Goal: Task Accomplishment & Management: Use online tool/utility

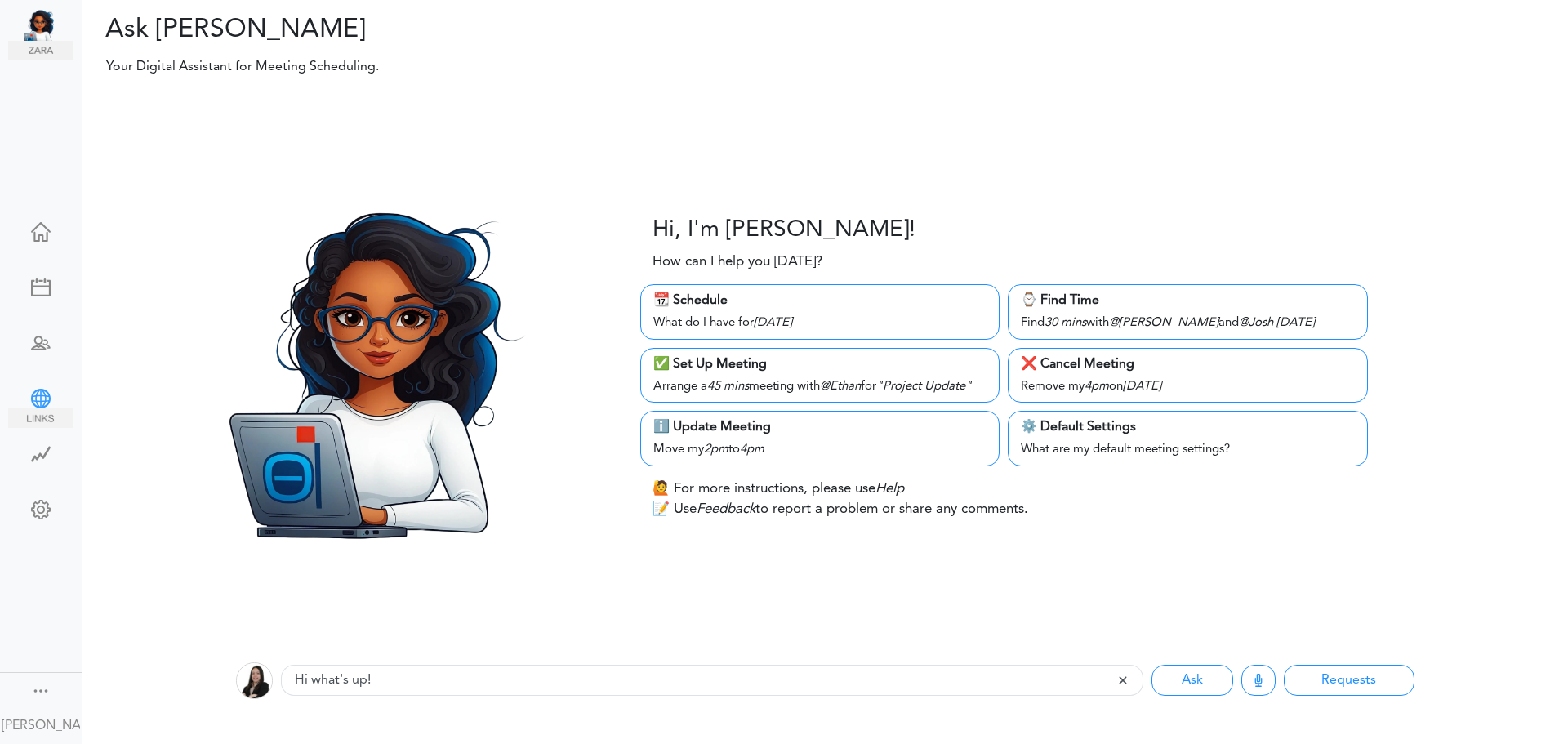
click at [33, 398] on div at bounding box center [41, 397] width 66 height 16
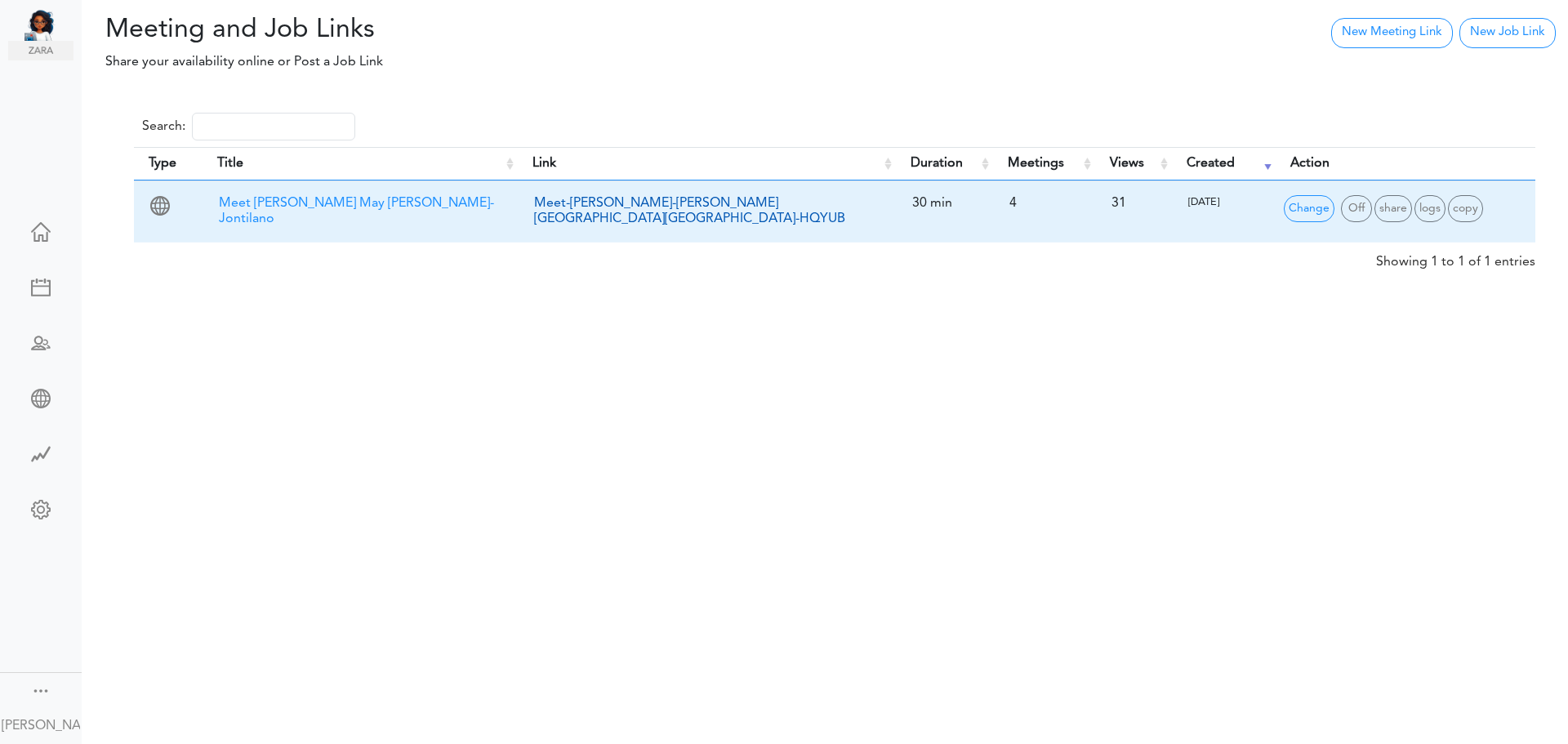
click at [721, 209] on link "Meet-[PERSON_NAME]-[PERSON_NAME][GEOGRAPHIC_DATA][GEOGRAPHIC_DATA]-HQYUB" at bounding box center [689, 211] width 311 height 29
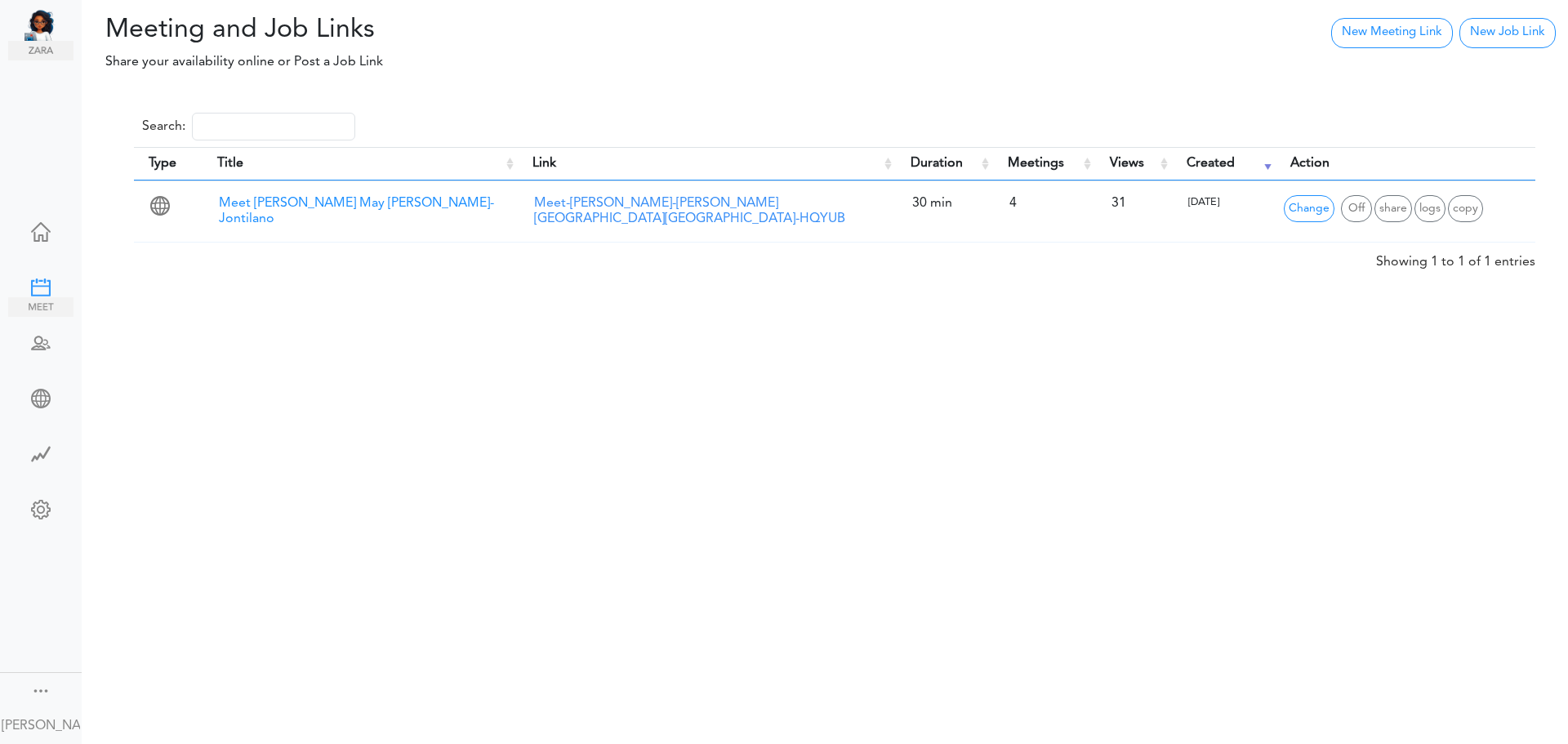
click at [48, 278] on div at bounding box center [41, 286] width 66 height 16
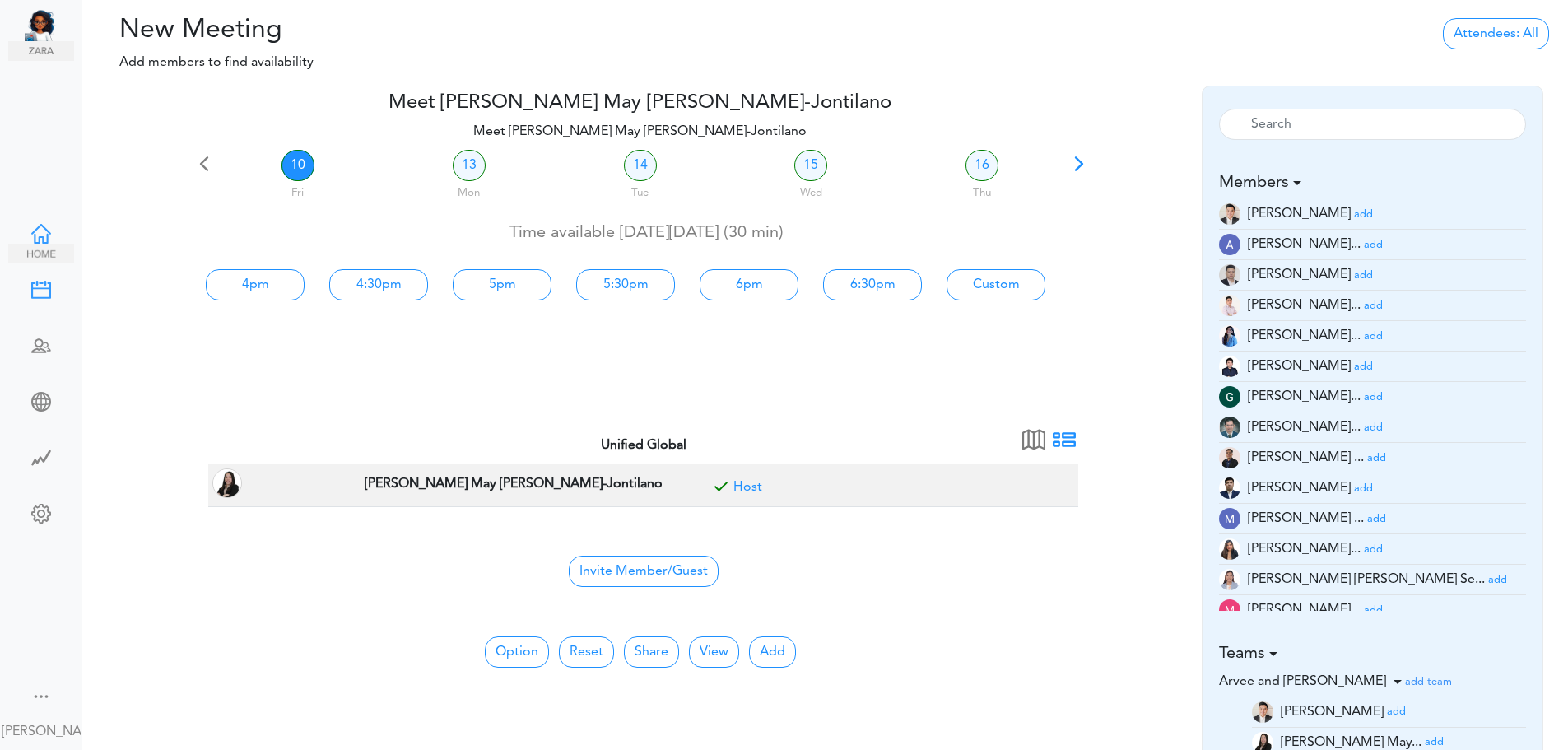
click at [40, 225] on div at bounding box center [41, 232] width 66 height 17
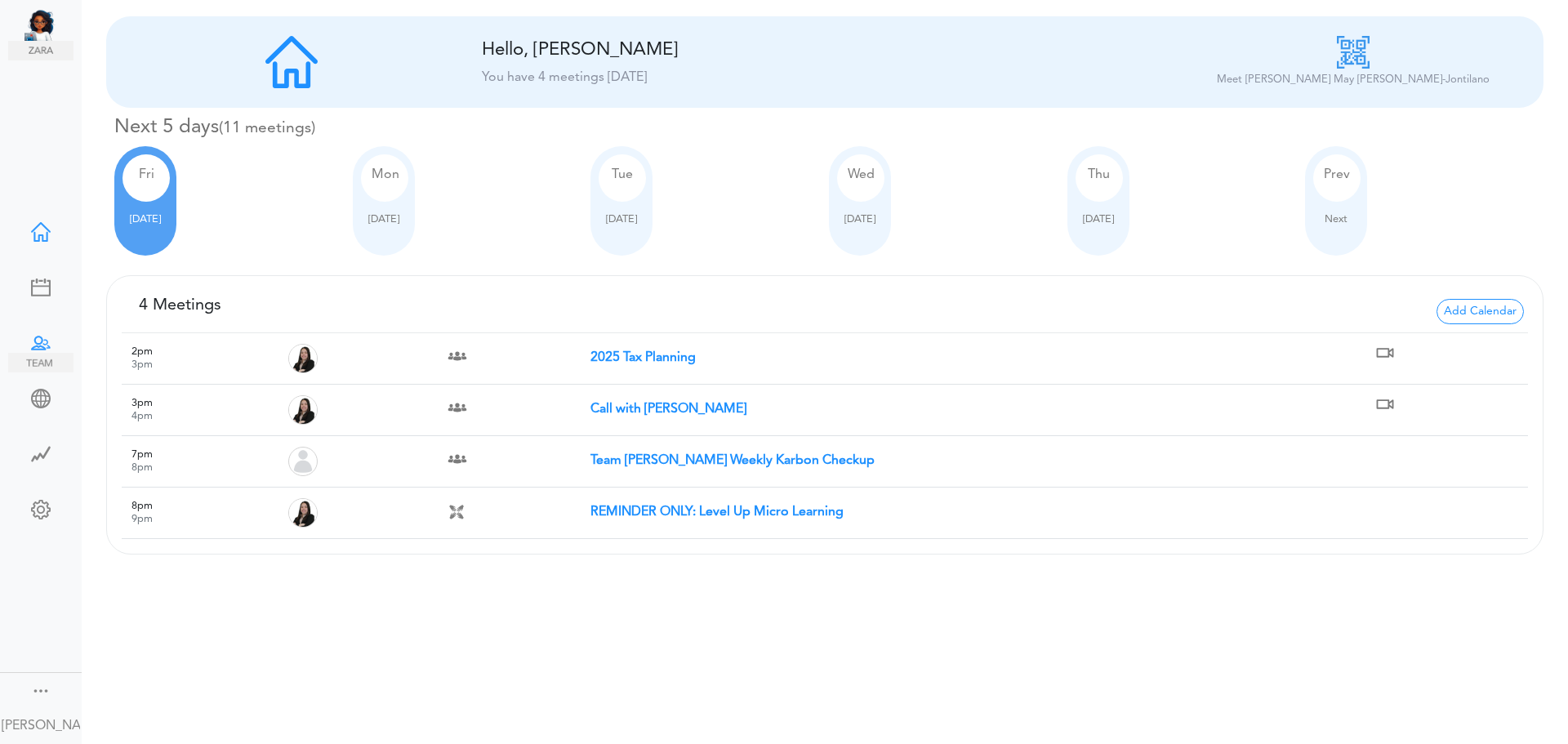
click at [40, 341] on div at bounding box center [41, 341] width 66 height 16
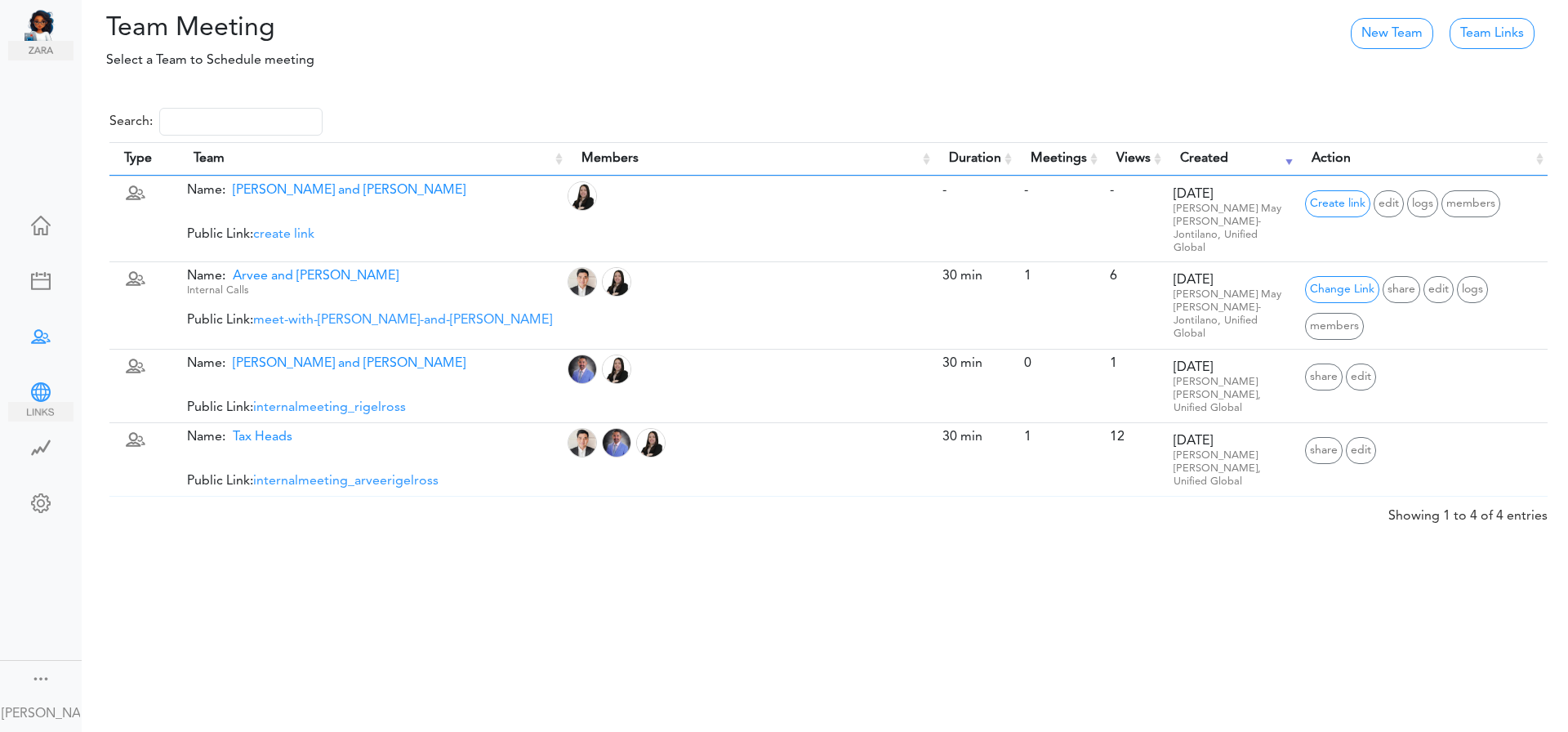
click at [29, 385] on div at bounding box center [41, 390] width 66 height 16
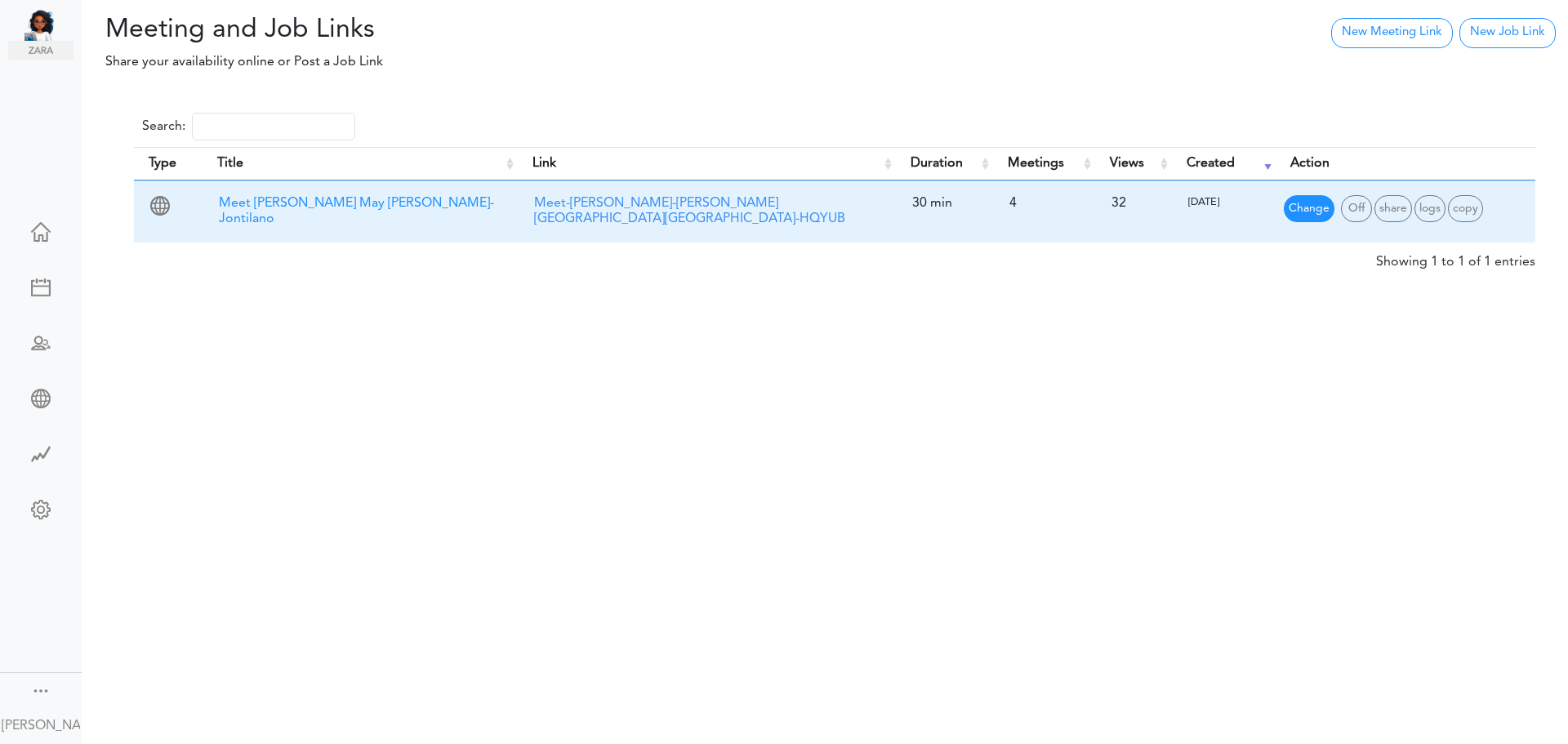
click at [1305, 208] on span "Change" at bounding box center [1309, 208] width 50 height 27
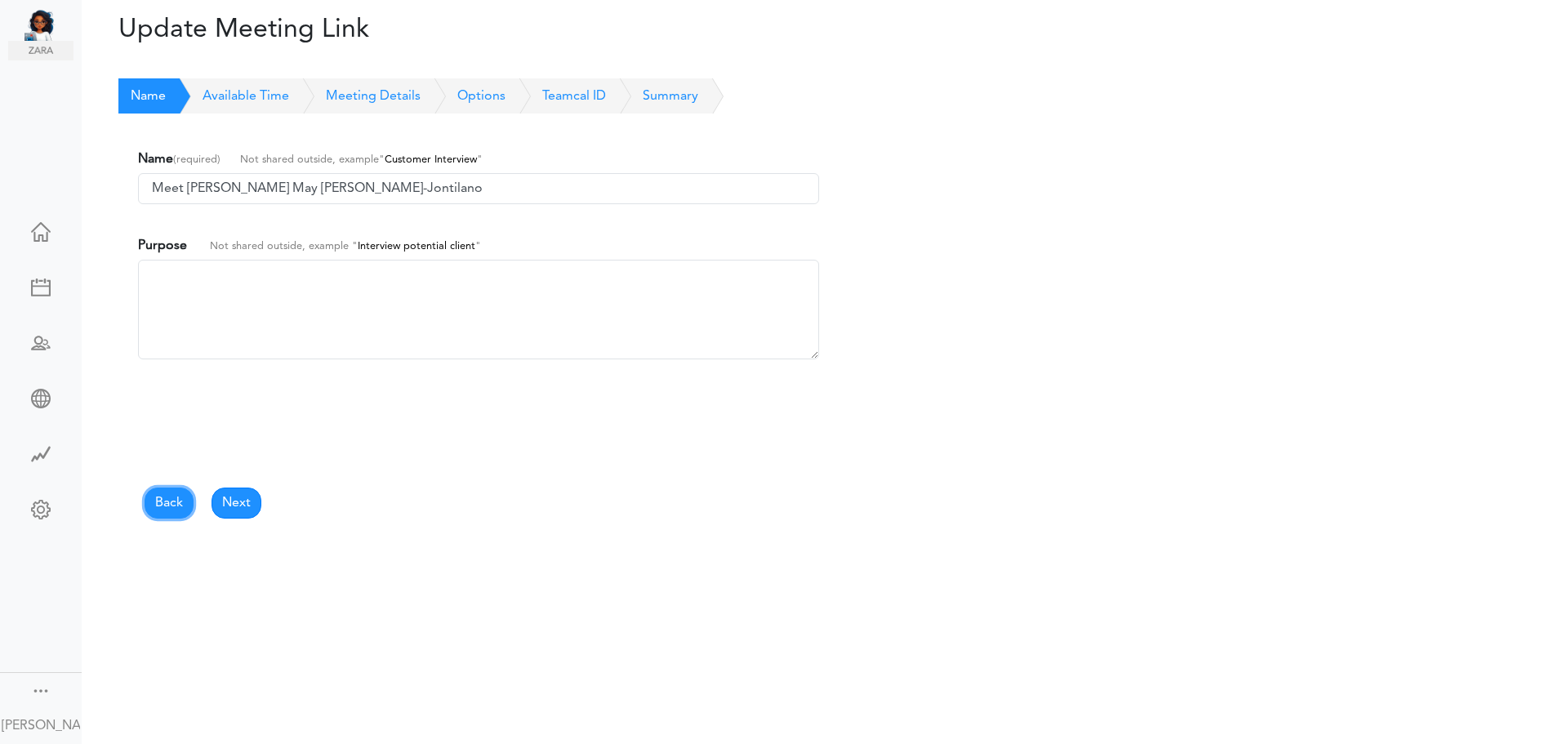
click at [178, 507] on link "Back" at bounding box center [169, 503] width 49 height 31
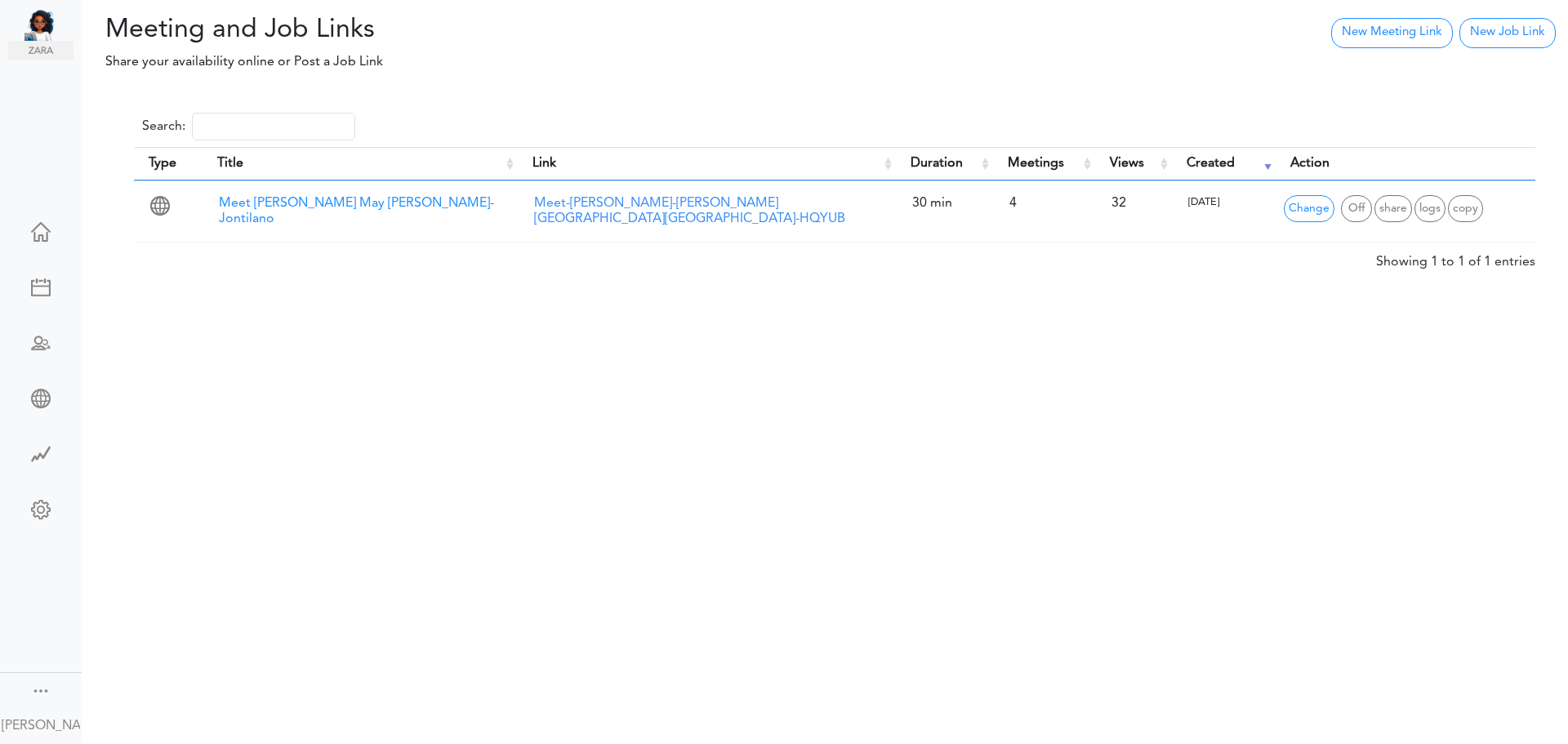
click at [44, 235] on link at bounding box center [41, 234] width 66 height 40
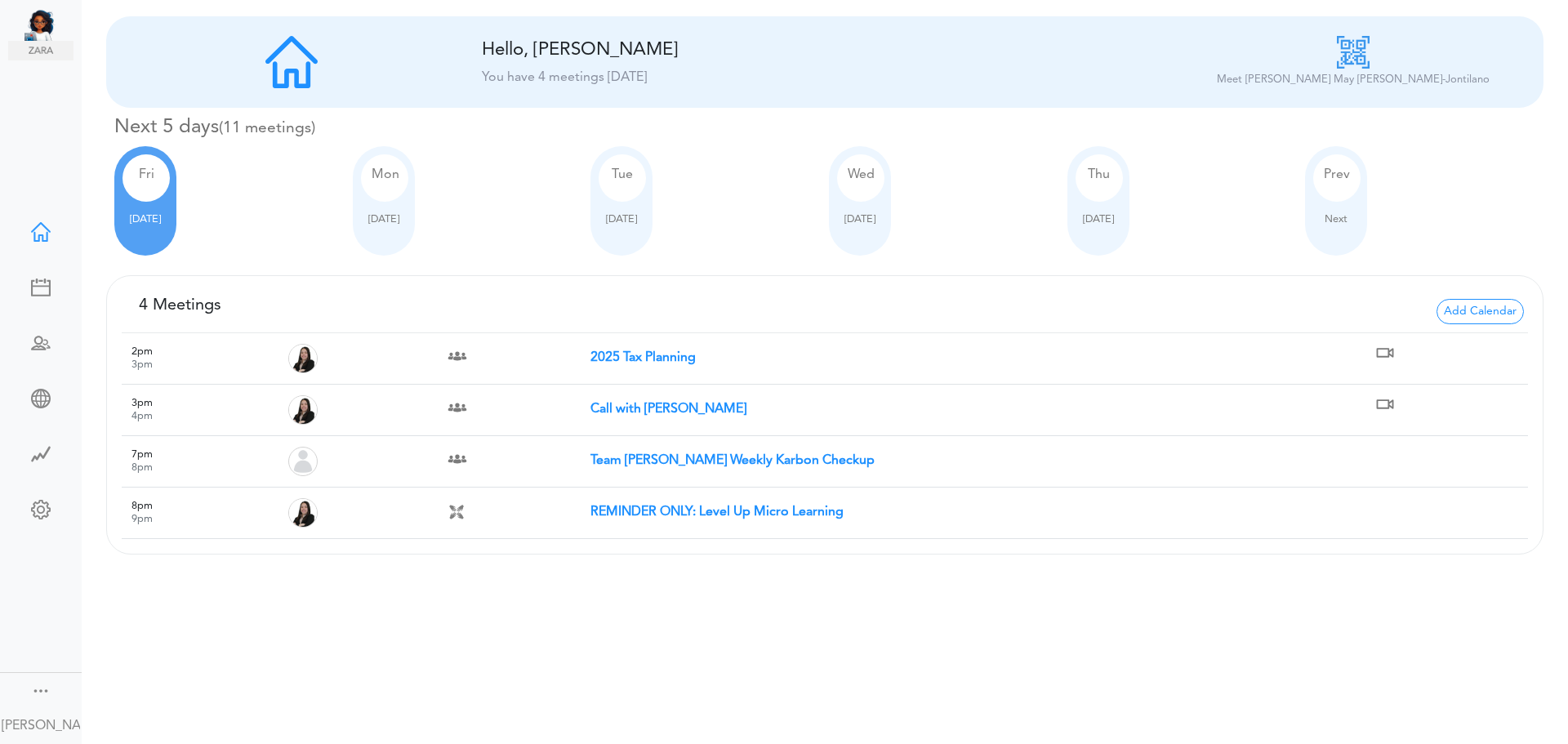
click at [394, 203] on div at bounding box center [383, 207] width 45 height 10
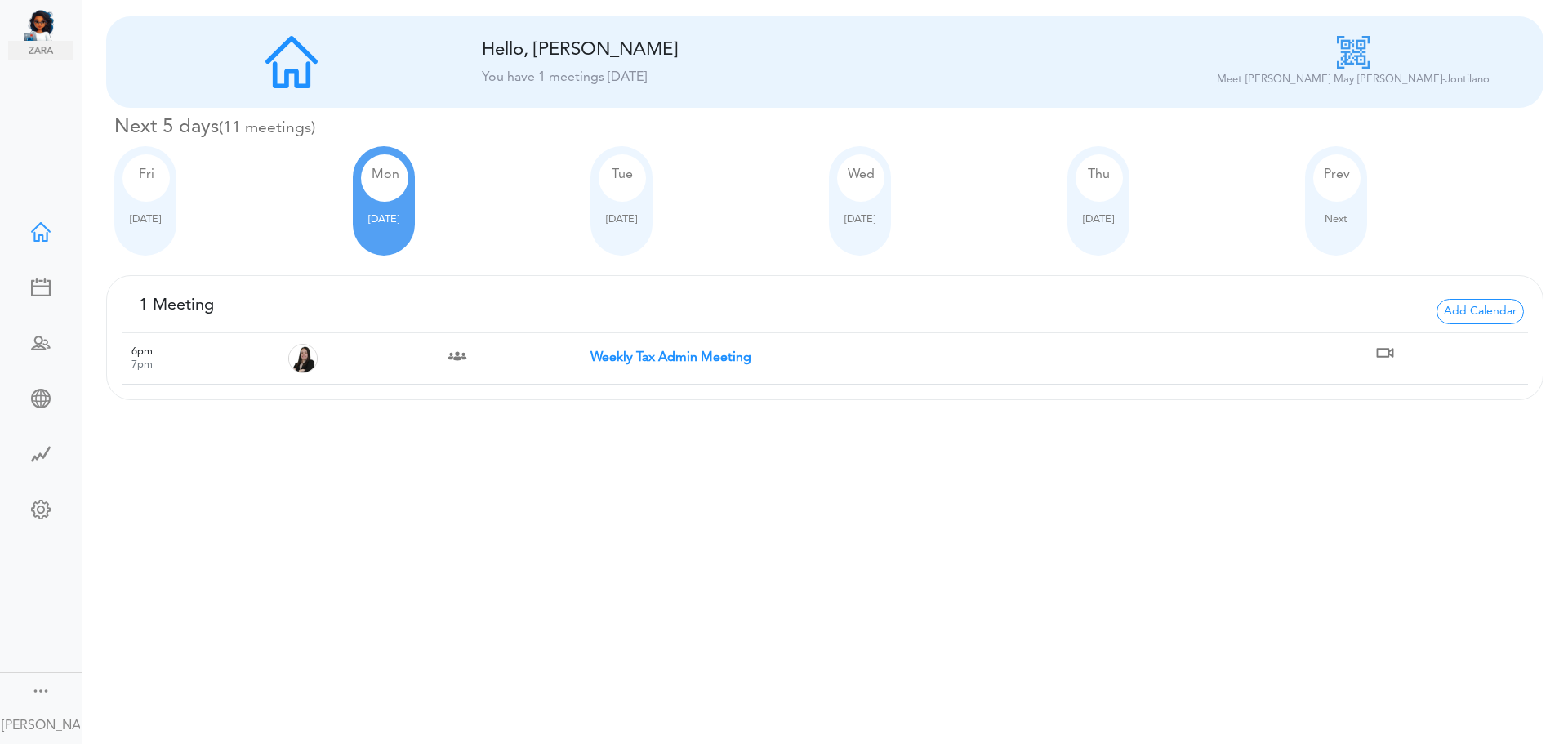
click at [655, 168] on div "Tue Oct 14" at bounding box center [710, 200] width 238 height 109
click at [550, 197] on div "Mon Oct 13" at bounding box center [471, 200] width 238 height 109
click at [683, 197] on div "Tue Oct 14" at bounding box center [710, 200] width 238 height 109
click at [874, 196] on div "Wed" at bounding box center [860, 178] width 47 height 47
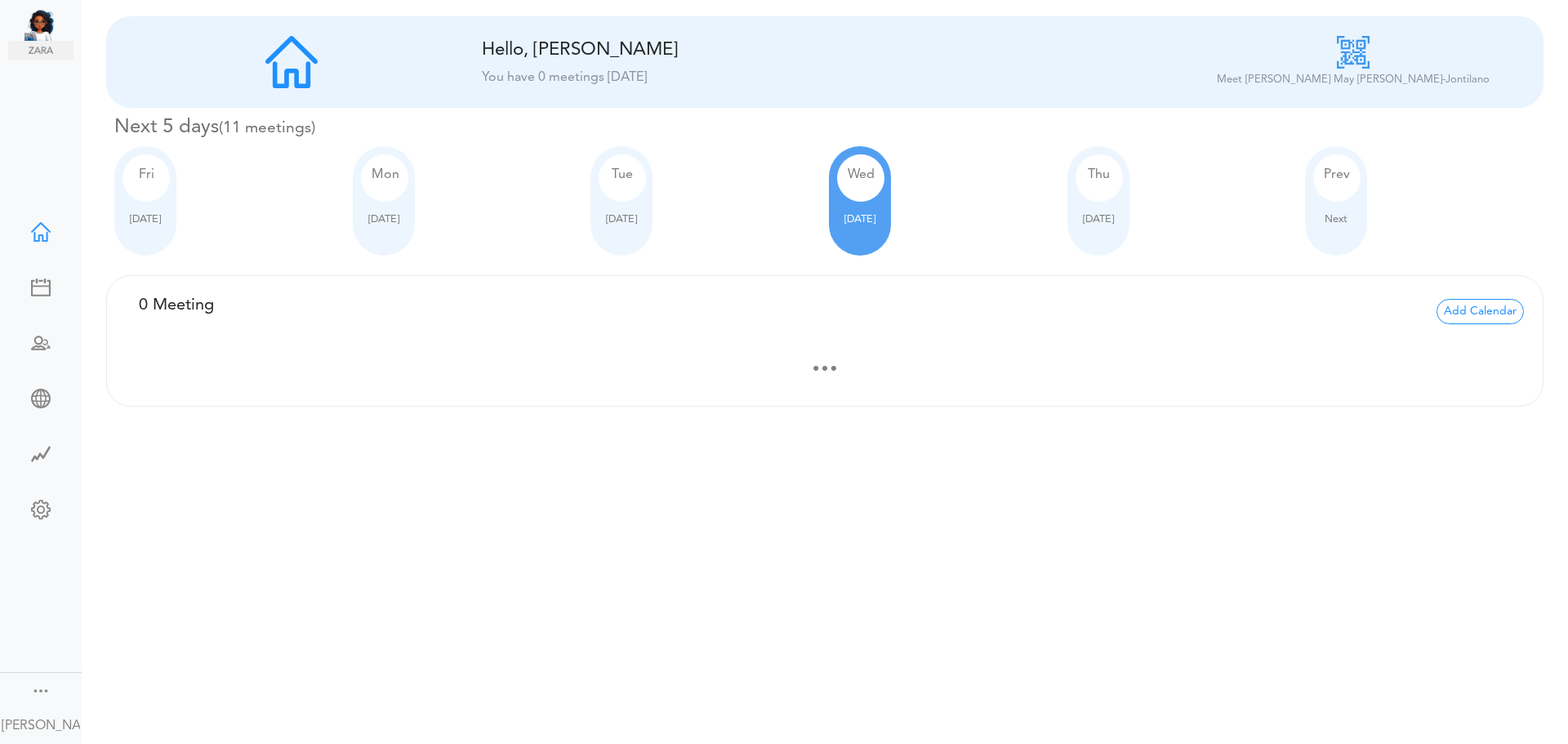
click at [640, 190] on div "Tue" at bounding box center [622, 178] width 47 height 47
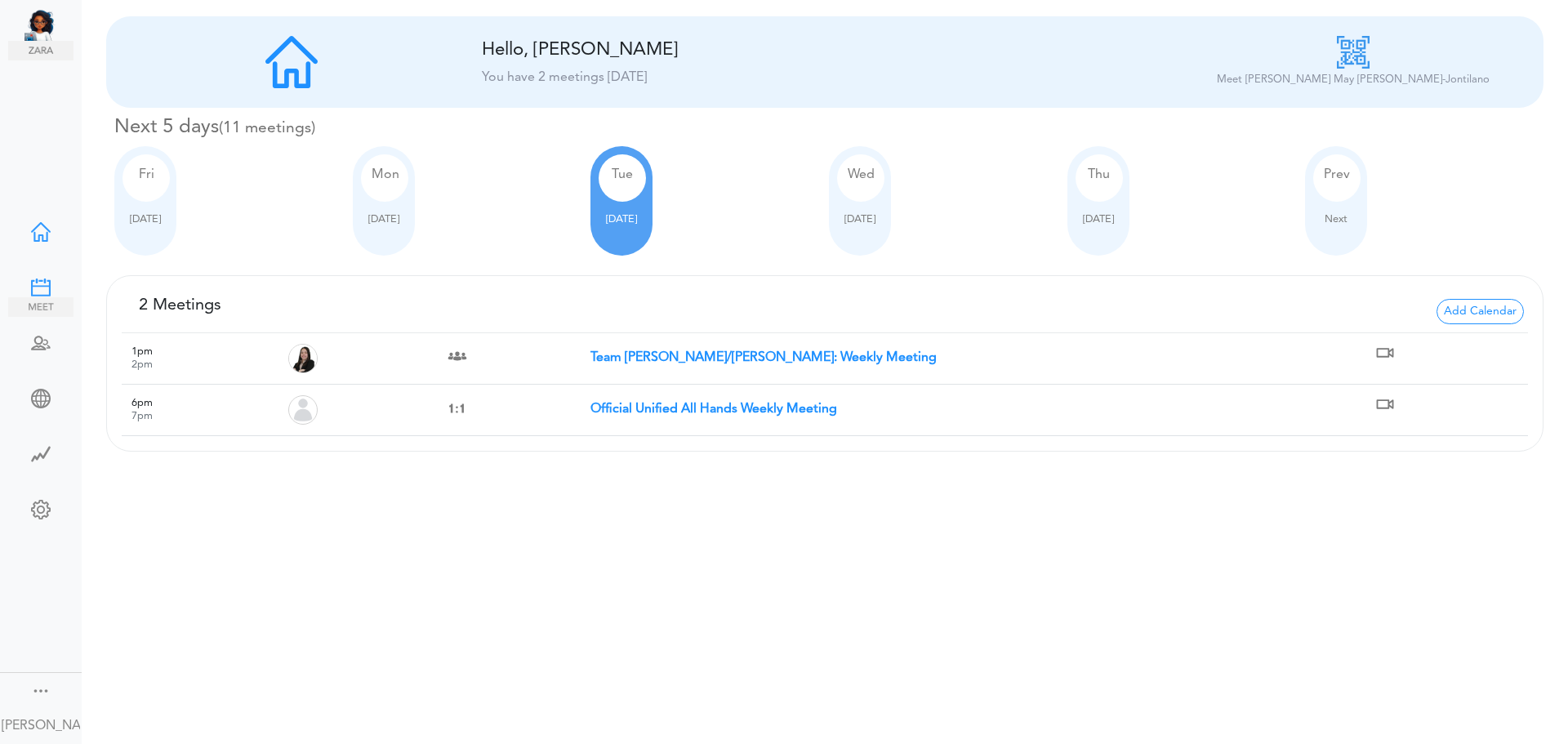
click at [43, 289] on div at bounding box center [41, 286] width 66 height 16
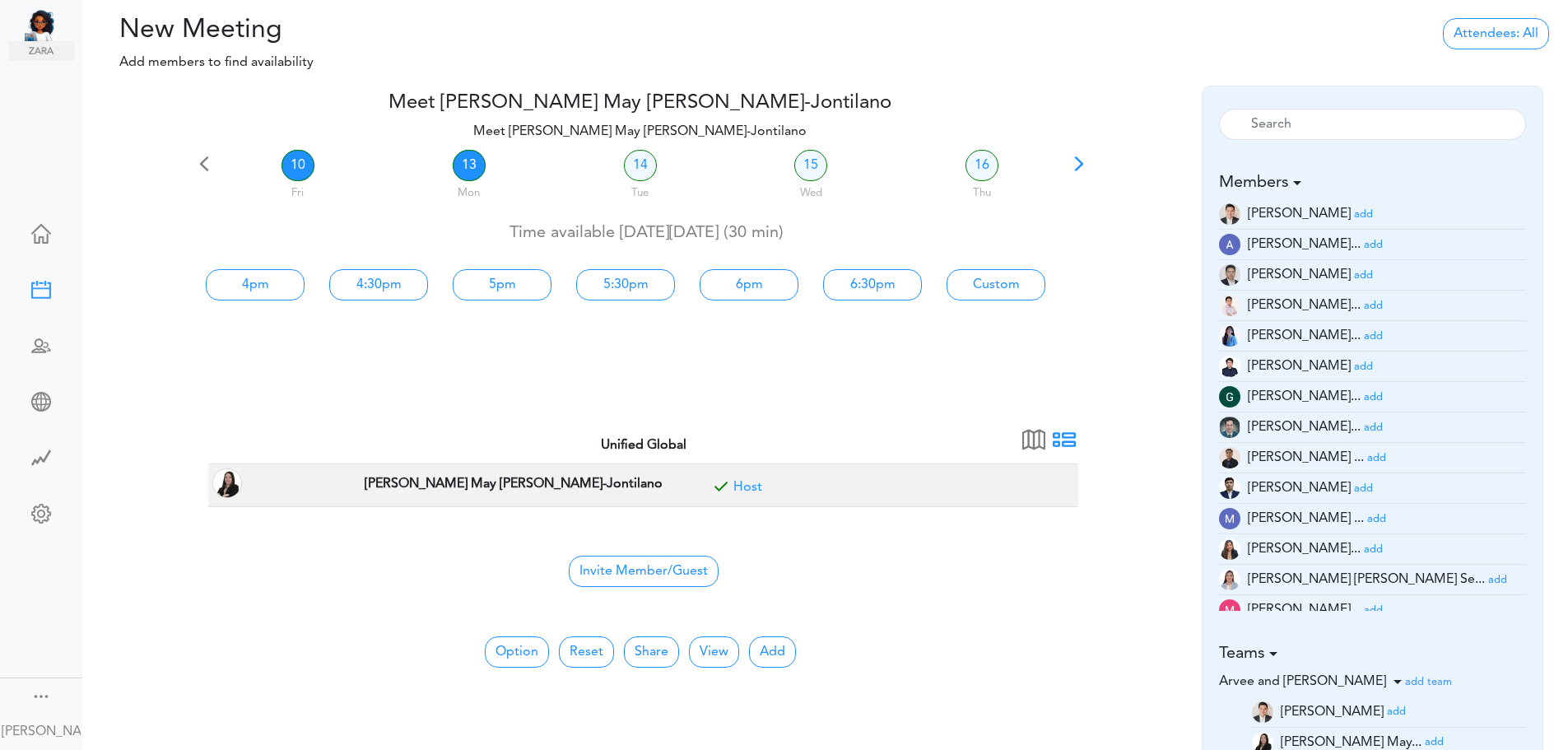
click at [467, 163] on link "13" at bounding box center [469, 165] width 33 height 31
click at [633, 164] on link "14" at bounding box center [640, 165] width 33 height 31
click at [477, 169] on link "13" at bounding box center [469, 165] width 33 height 31
click at [808, 181] on div "Wed" at bounding box center [810, 191] width 168 height 23
click at [787, 168] on div "15 Wed" at bounding box center [810, 176] width 171 height 59
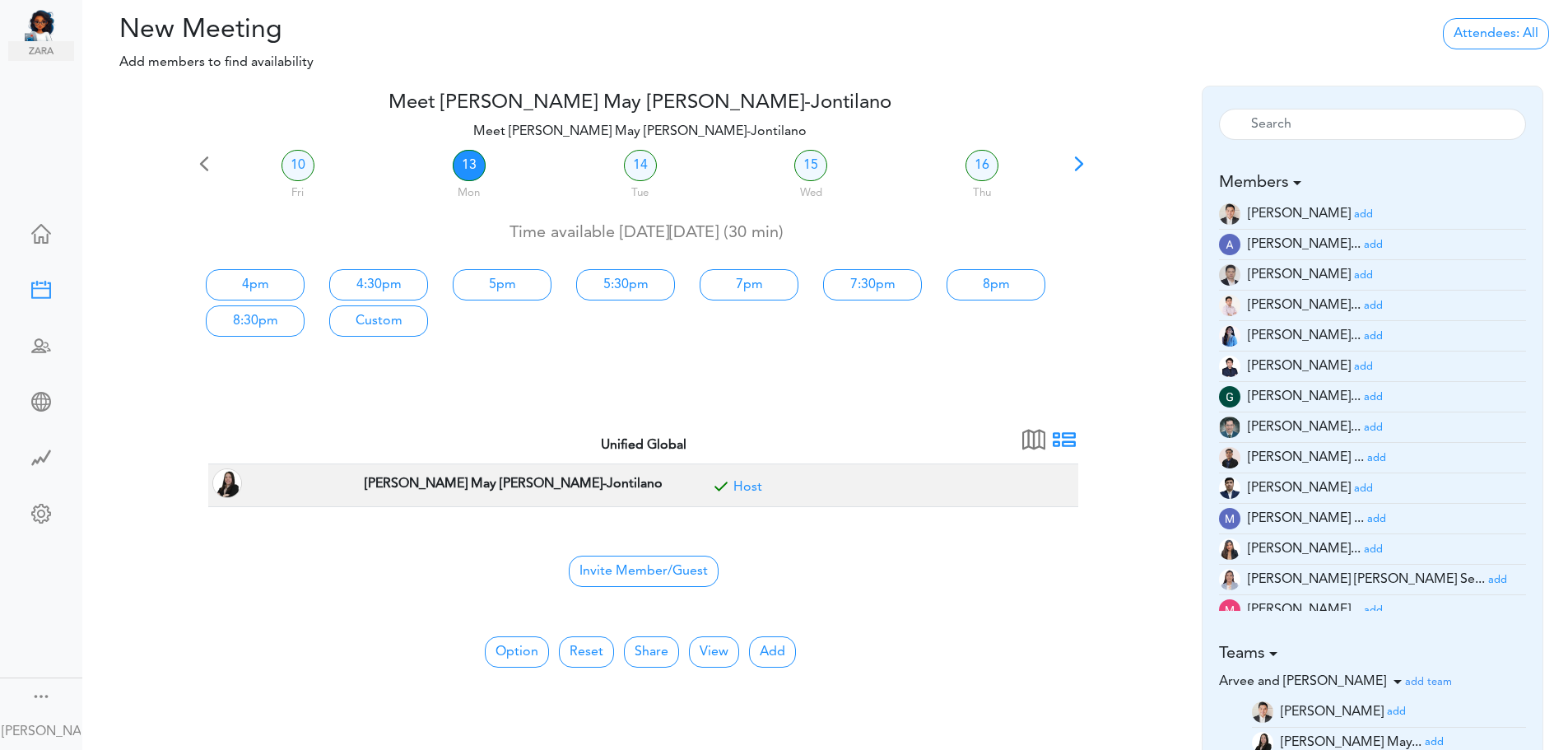
click at [960, 168] on div "16 Thu" at bounding box center [981, 176] width 171 height 59
click at [1007, 167] on div "16 Thu" at bounding box center [981, 176] width 171 height 59
click at [836, 171] on div "15 Wed" at bounding box center [810, 176] width 171 height 59
click at [809, 175] on link "15" at bounding box center [810, 165] width 33 height 31
click at [655, 177] on div "14 Tue" at bounding box center [640, 176] width 171 height 59
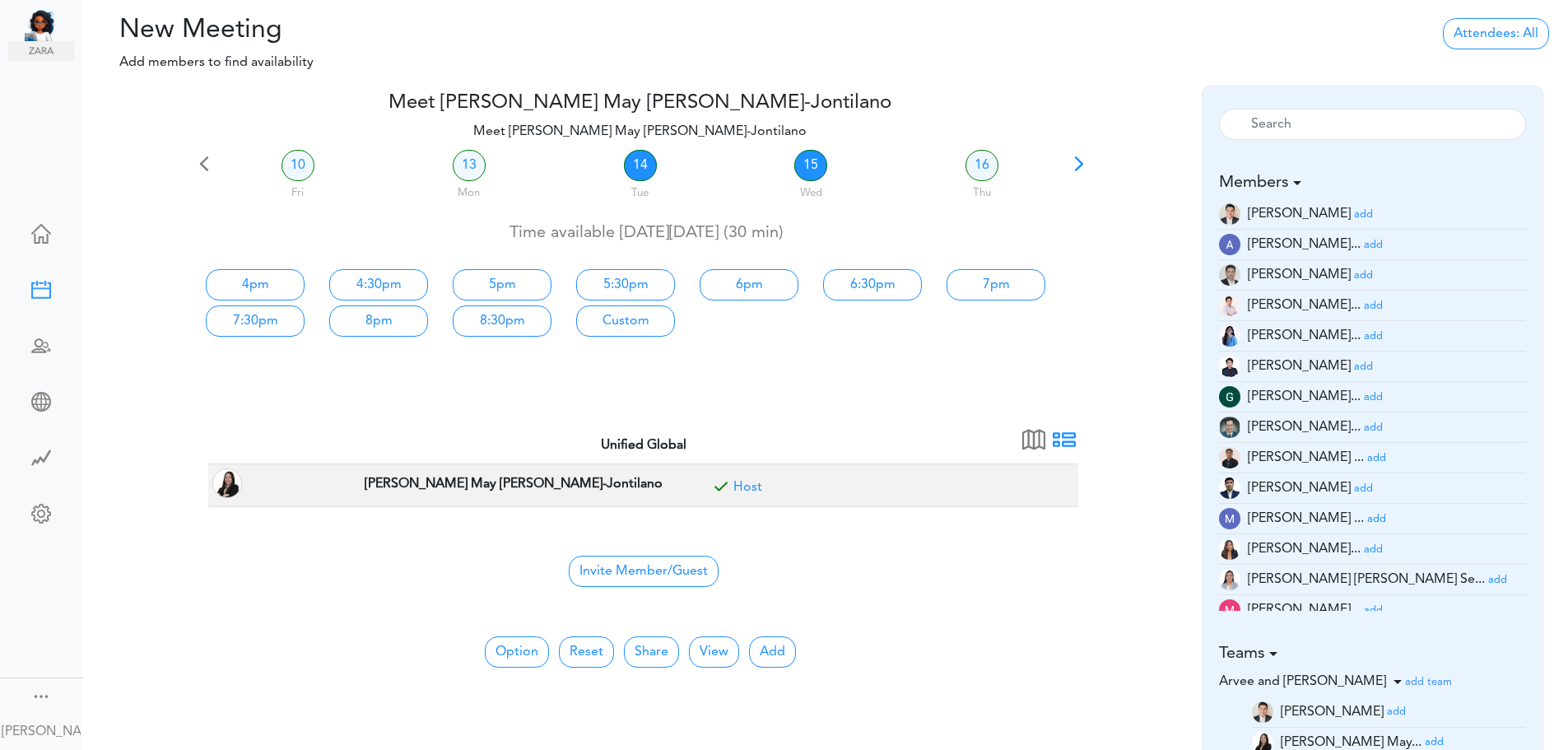
click at [641, 177] on link "14" at bounding box center [640, 165] width 33 height 31
click at [483, 168] on link "13" at bounding box center [469, 165] width 33 height 31
